Goal: Information Seeking & Learning: Learn about a topic

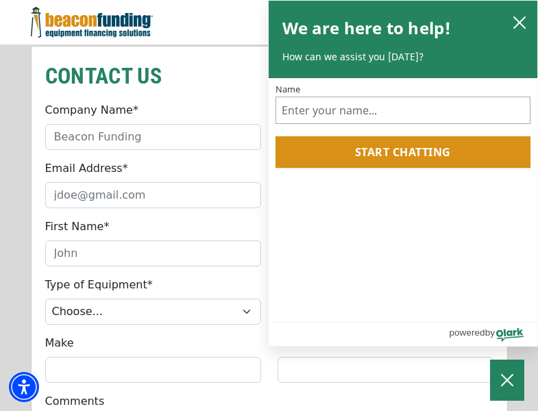
scroll to position [1164, 0]
